Goal: Task Accomplishment & Management: Manage account settings

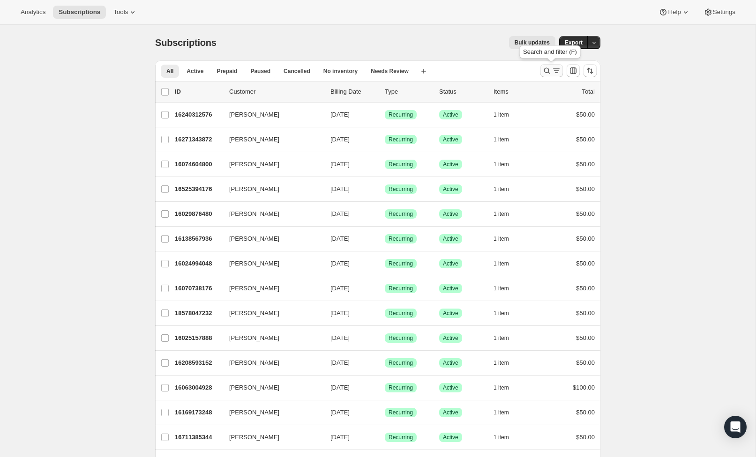
click at [548, 71] on icon "Search and filter results" at bounding box center [547, 71] width 6 height 6
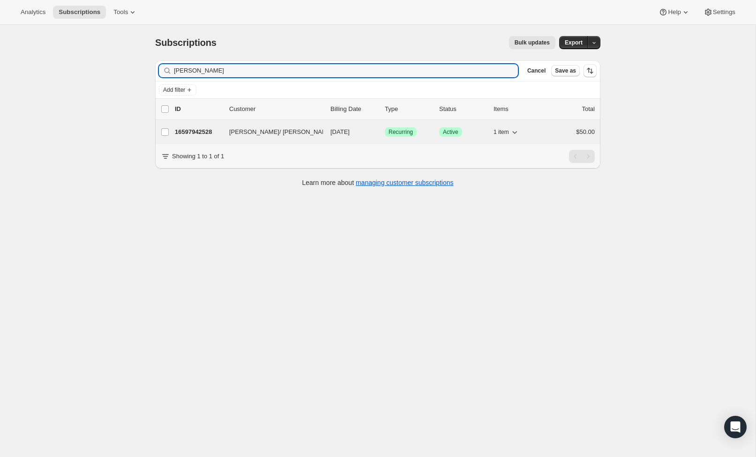
type input "[PERSON_NAME]"
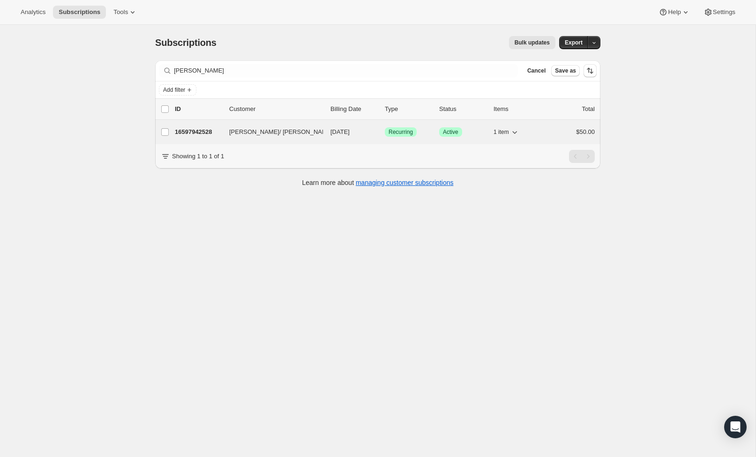
click at [347, 134] on span "[DATE]" at bounding box center [339, 131] width 19 height 7
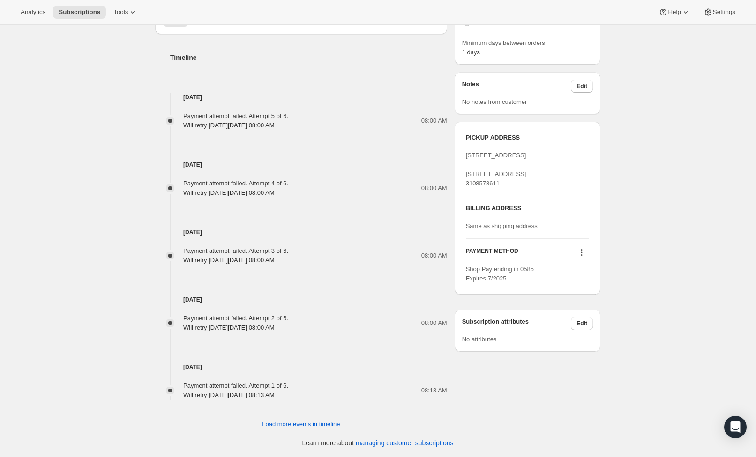
scroll to position [420, 0]
click at [581, 257] on icon at bounding box center [581, 252] width 9 height 9
click at [612, 286] on button "Send link to update card" at bounding box center [579, 290] width 71 height 15
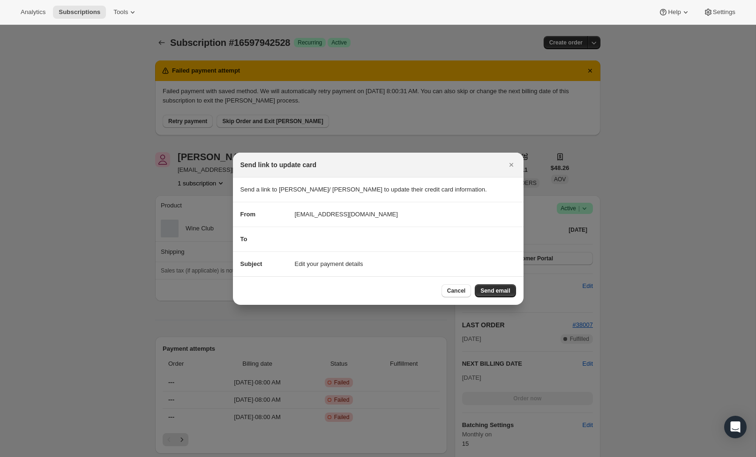
scroll to position [419, 0]
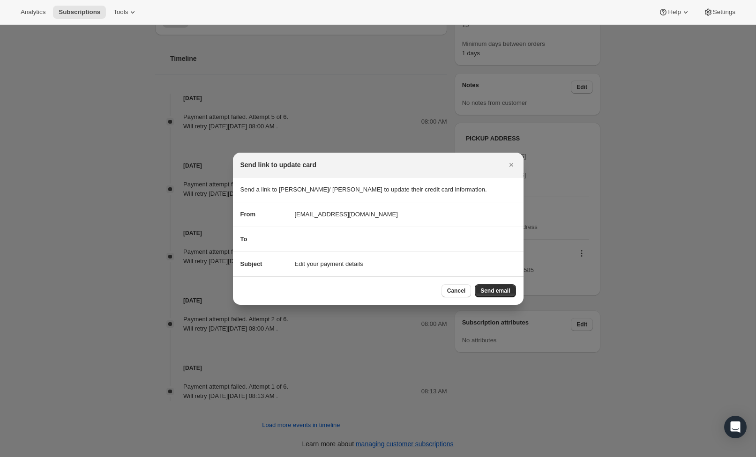
click at [344, 230] on html "Analytics Subscriptions Tools Help Settings Skip to content Subscription #16597…" at bounding box center [378, 228] width 756 height 457
drag, startPoint x: 612, startPoint y: 286, endPoint x: 343, endPoint y: 237, distance: 273.0
click at [343, 237] on html "Analytics Subscriptions Tools Help Settings Skip to content Subscription #16597…" at bounding box center [378, 228] width 756 height 457
click at [510, 167] on html "Analytics Subscriptions Tools Help Settings Skip to content Subscription #16597…" at bounding box center [378, 228] width 756 height 457
drag, startPoint x: 343, startPoint y: 237, endPoint x: 512, endPoint y: 164, distance: 184.1
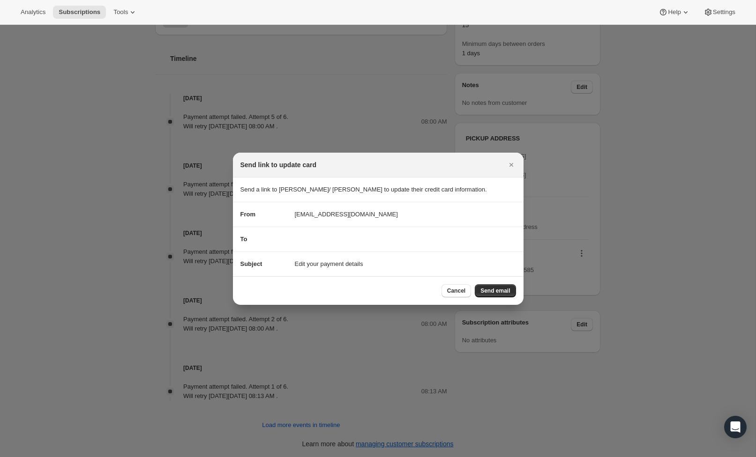
click at [512, 164] on html "Analytics Subscriptions Tools Help Settings Skip to content Subscription #16597…" at bounding box center [378, 228] width 756 height 457
drag, startPoint x: 512, startPoint y: 164, endPoint x: 457, endPoint y: 292, distance: 139.2
click at [457, 292] on html "Analytics Subscriptions Tools Help Settings Skip to content Subscription #16597…" at bounding box center [378, 228] width 756 height 457
click at [457, 290] on html "Analytics Subscriptions Tools Help Settings Skip to content Subscription #16597…" at bounding box center [378, 228] width 756 height 457
click at [465, 293] on html "Analytics Subscriptions Tools Help Settings Skip to content Subscription #16597…" at bounding box center [378, 228] width 756 height 457
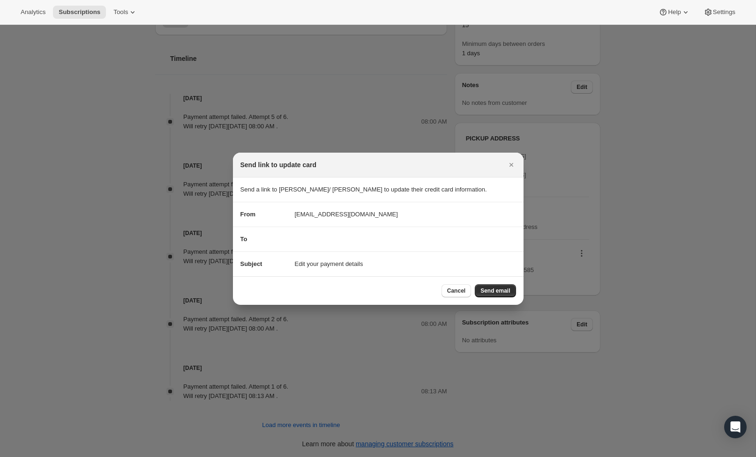
drag, startPoint x: 457, startPoint y: 290, endPoint x: 686, endPoint y: 212, distance: 241.5
click at [686, 212] on html "Analytics Subscriptions Tools Help Settings Skip to content Subscription #16597…" at bounding box center [378, 228] width 756 height 457
drag, startPoint x: 686, startPoint y: 212, endPoint x: 462, endPoint y: 292, distance: 238.1
click at [462, 292] on html "Analytics Subscriptions Tools Help Settings Skip to content Subscription #16597…" at bounding box center [378, 228] width 756 height 457
click at [462, 294] on html "Analytics Subscriptions Tools Help Settings Skip to content Subscription #16597…" at bounding box center [378, 228] width 756 height 457
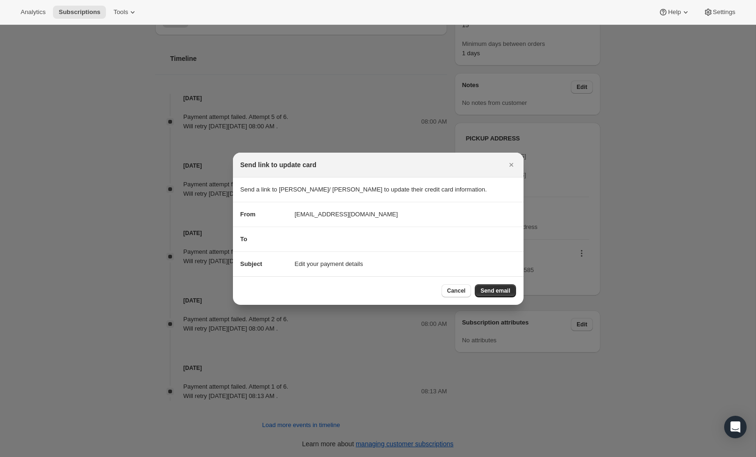
click at [457, 294] on html "Analytics Subscriptions Tools Help Settings Skip to content Subscription #16597…" at bounding box center [378, 228] width 756 height 457
click at [512, 165] on html "Analytics Subscriptions Tools Help Settings Skip to content Subscription #16597…" at bounding box center [378, 228] width 756 height 457
click at [510, 166] on icon "Close" at bounding box center [511, 165] width 4 height 4
